Goal: Transaction & Acquisition: Purchase product/service

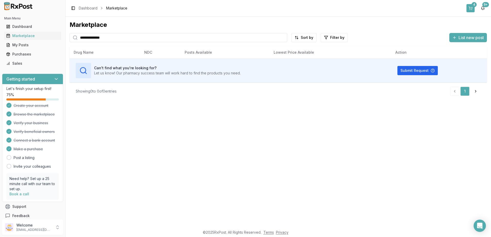
click at [467, 8] on button "4" at bounding box center [470, 8] width 8 height 8
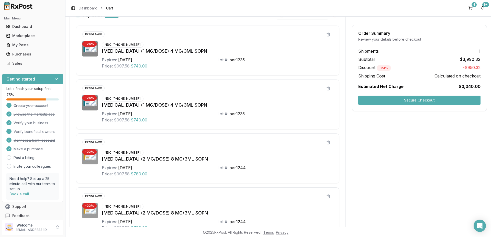
scroll to position [160, 0]
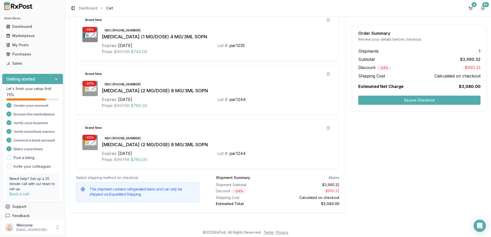
click at [401, 99] on button "Secure Checkout" at bounding box center [419, 100] width 122 height 9
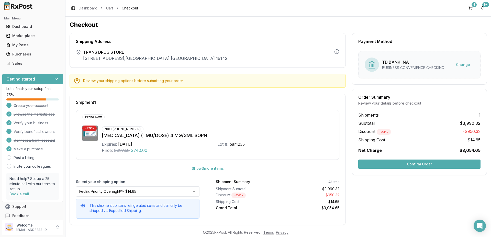
scroll to position [6, 0]
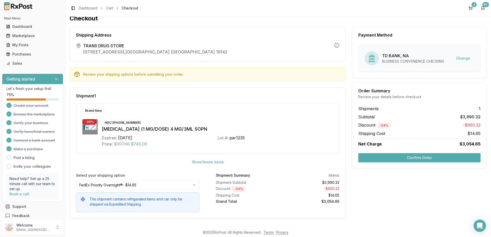
click at [271, 131] on div "[MEDICAL_DATA] (1 MG/DOSE) 4 MG/3ML SOPN" at bounding box center [217, 128] width 231 height 7
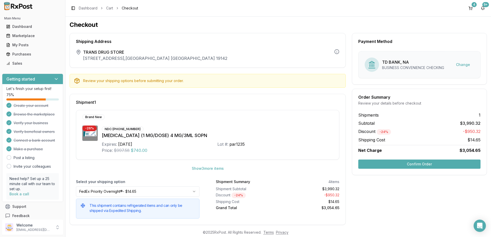
click at [419, 163] on button "Confirm Order" at bounding box center [419, 163] width 122 height 9
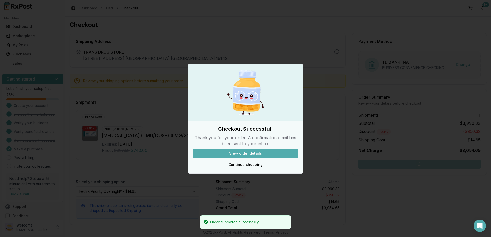
click at [246, 154] on button "View order details" at bounding box center [245, 153] width 106 height 9
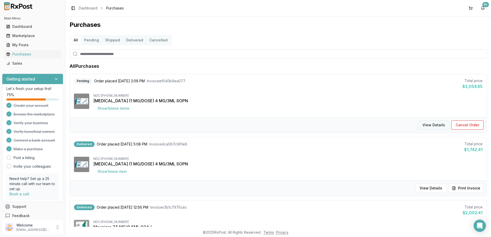
click at [429, 124] on button "View Details" at bounding box center [433, 124] width 31 height 9
